Goal: Transaction & Acquisition: Obtain resource

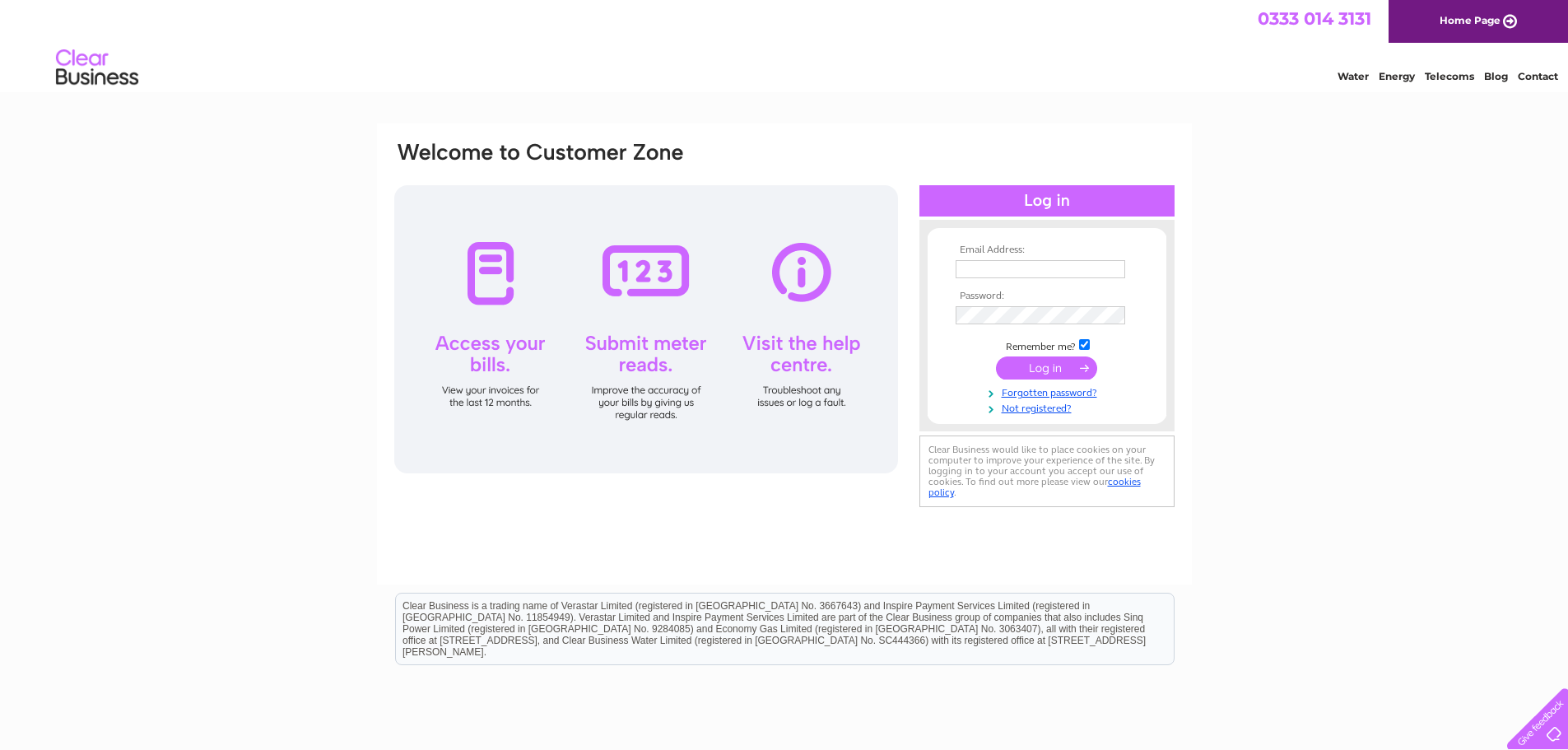
type input "[PERSON_NAME][EMAIL_ADDRESS][DOMAIN_NAME]"
click at [1030, 369] on input "submit" at bounding box center [1046, 368] width 101 height 23
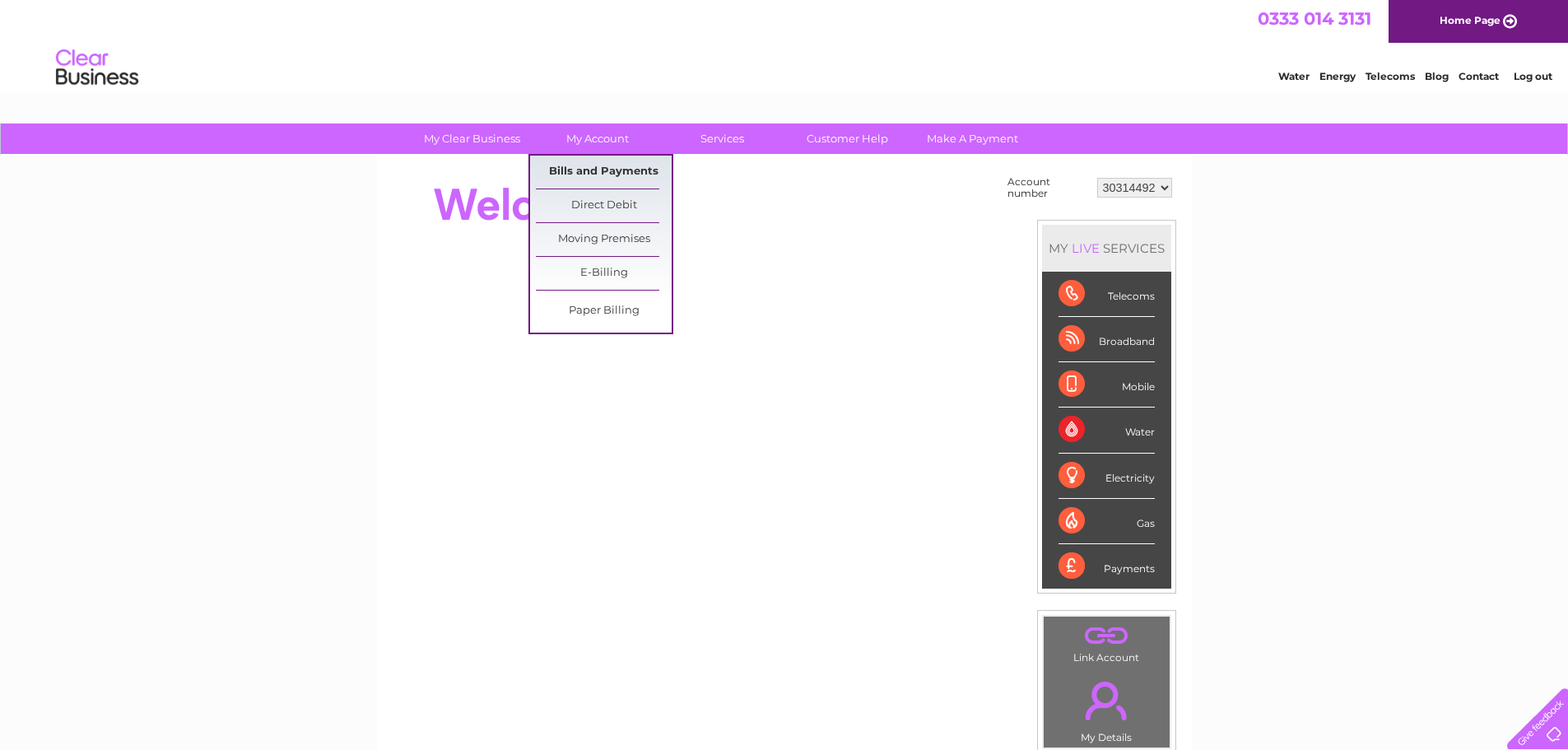
click at [606, 170] on link "Bills and Payments" at bounding box center [603, 172] width 136 height 33
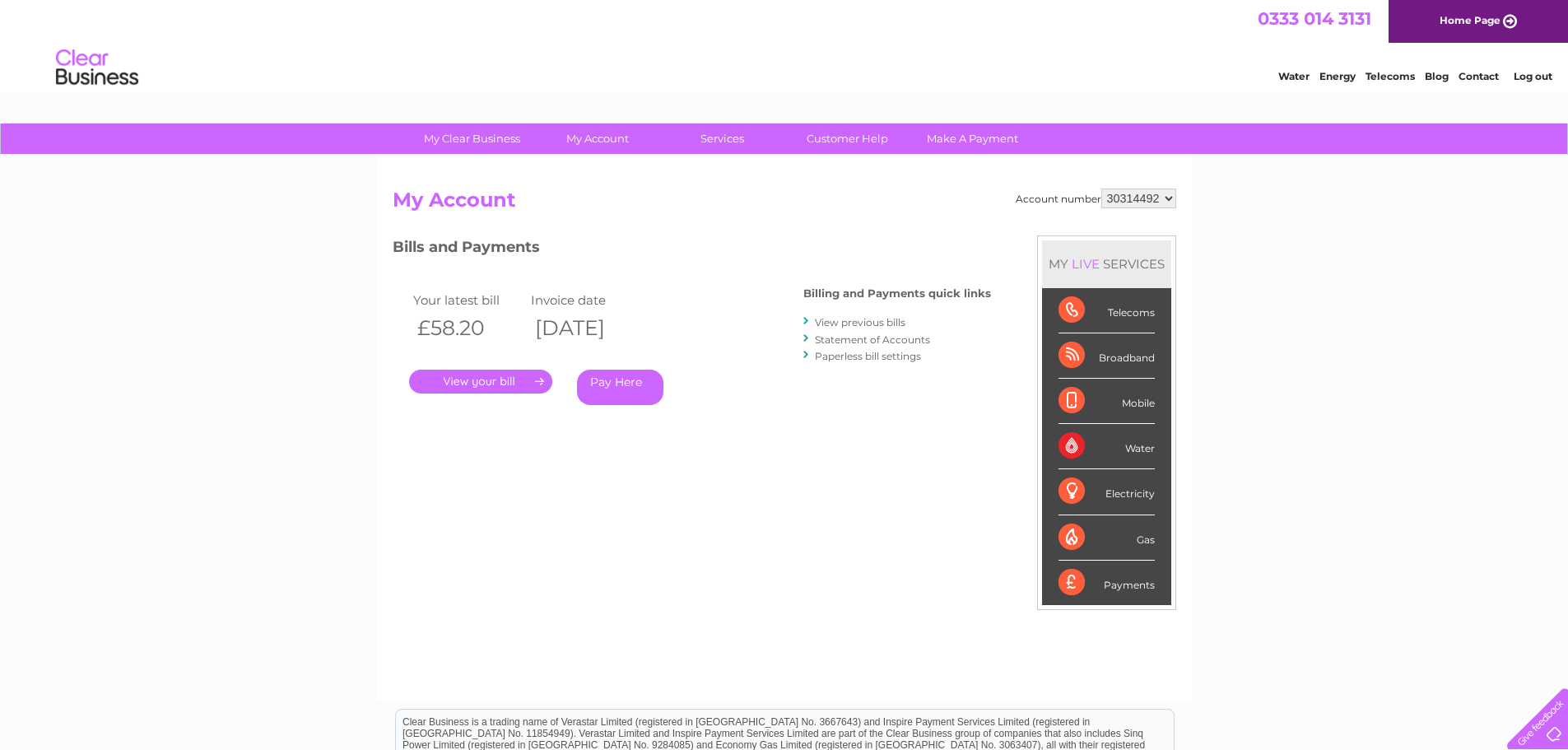
click at [474, 385] on link "." at bounding box center [481, 381] width 143 height 23
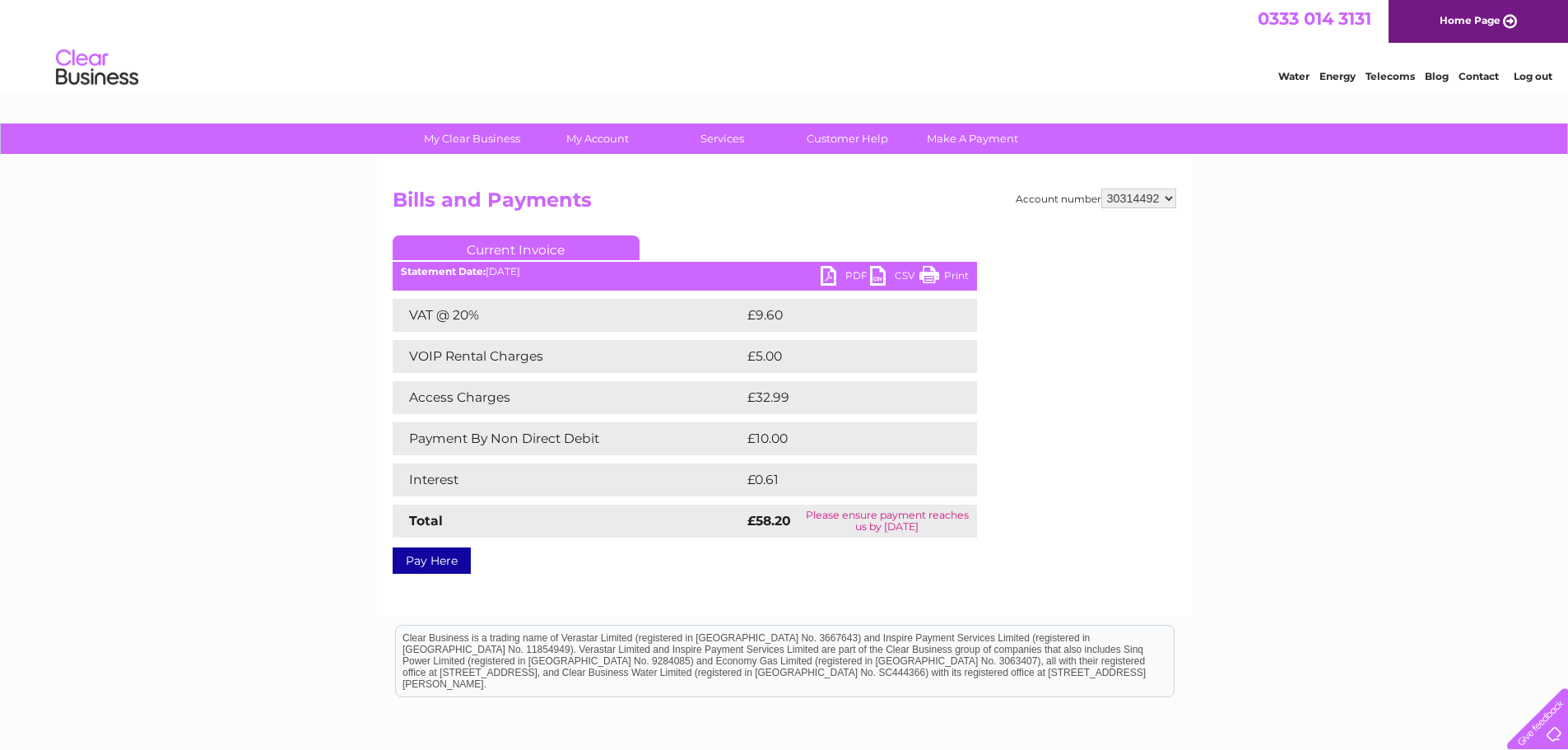
click at [848, 279] on link "PDF" at bounding box center [845, 277] width 49 height 23
drag, startPoint x: 1525, startPoint y: 82, endPoint x: 1455, endPoint y: 88, distance: 70.3
click at [1525, 81] on li "Log out" at bounding box center [1534, 75] width 49 height 21
click at [1536, 76] on link "Log out" at bounding box center [1534, 75] width 39 height 13
